Goal: Task Accomplishment & Management: Use online tool/utility

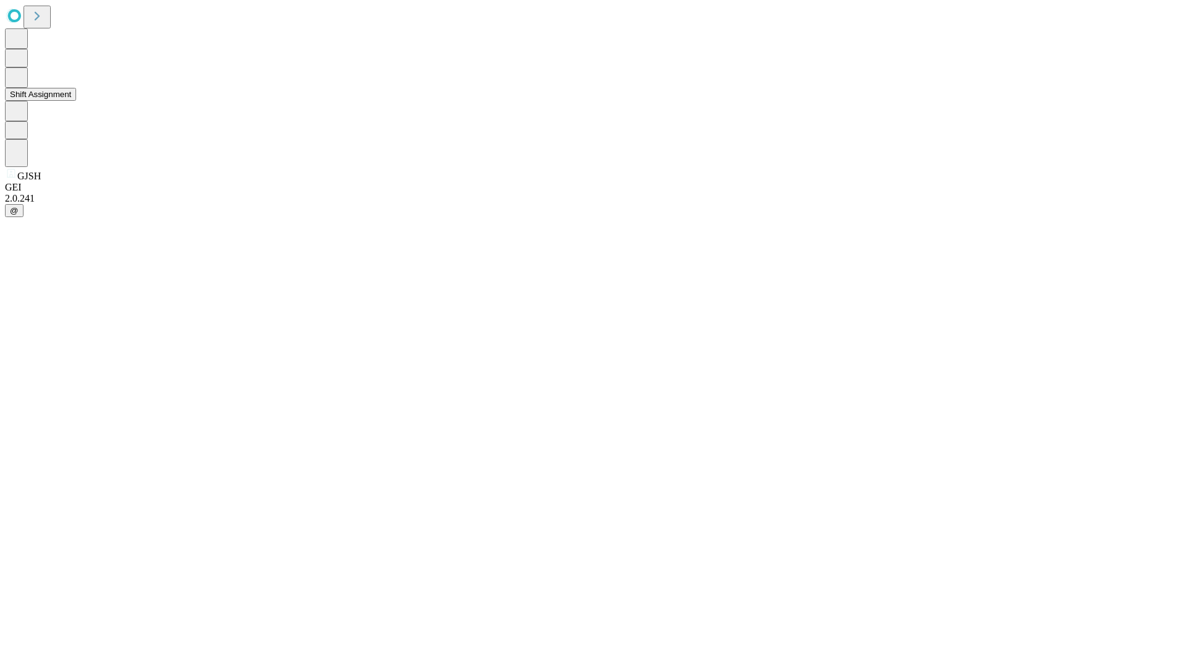
click at [76, 101] on button "Shift Assignment" at bounding box center [40, 94] width 71 height 13
